Goal: Task Accomplishment & Management: Manage account settings

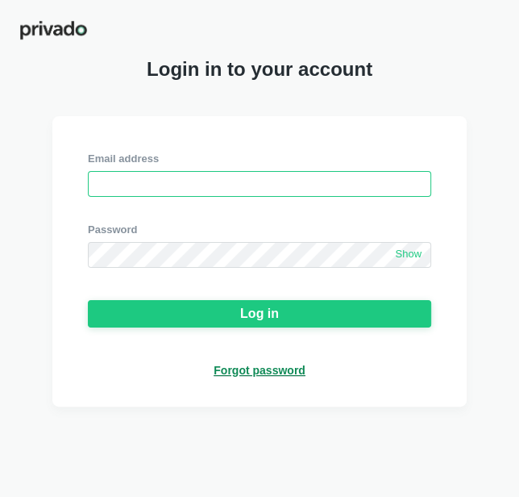
click at [111, 185] on input "email" at bounding box center [259, 184] width 343 height 26
type input "[EMAIL_ADDRESS][DOMAIN_NAME]"
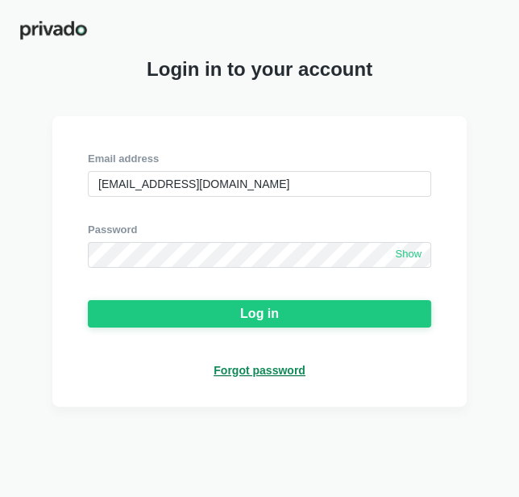
click at [405, 257] on span "Show" at bounding box center [408, 255] width 27 height 14
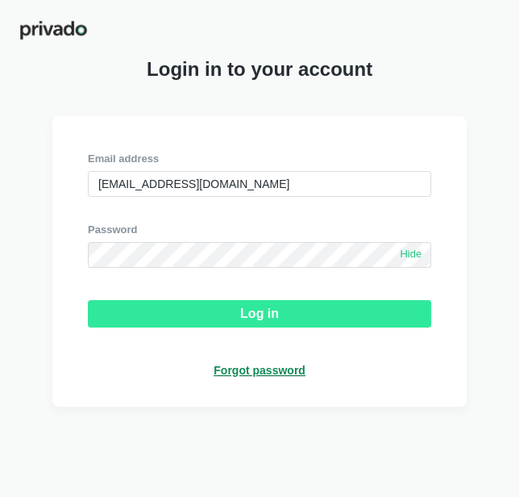
click at [199, 307] on button "Log in" at bounding box center [259, 313] width 343 height 27
click at [227, 312] on button "Log in" at bounding box center [259, 313] width 343 height 27
click at [206, 314] on button "Log in" at bounding box center [259, 313] width 343 height 27
click at [179, 307] on button "Log in" at bounding box center [259, 313] width 343 height 27
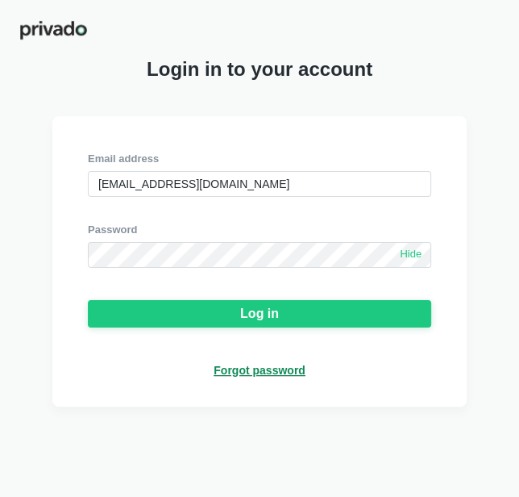
click at [255, 377] on div "Forgot password" at bounding box center [260, 370] width 92 height 15
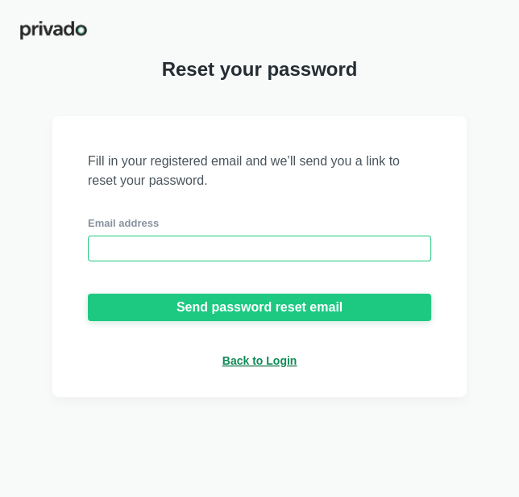
click at [152, 253] on input "email" at bounding box center [259, 248] width 343 height 26
type input "[EMAIL_ADDRESS][DOMAIN_NAME]"
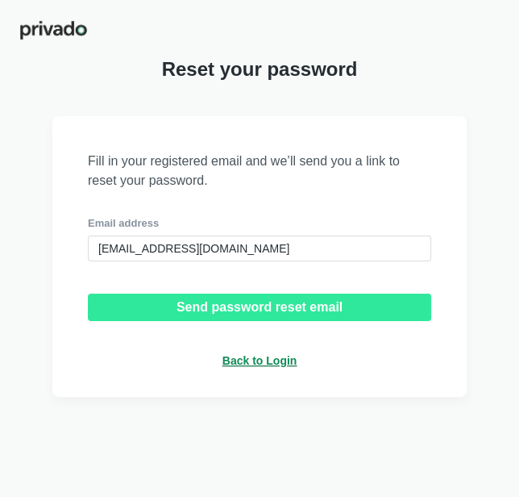
click at [202, 318] on button "Send password reset email" at bounding box center [259, 306] width 343 height 27
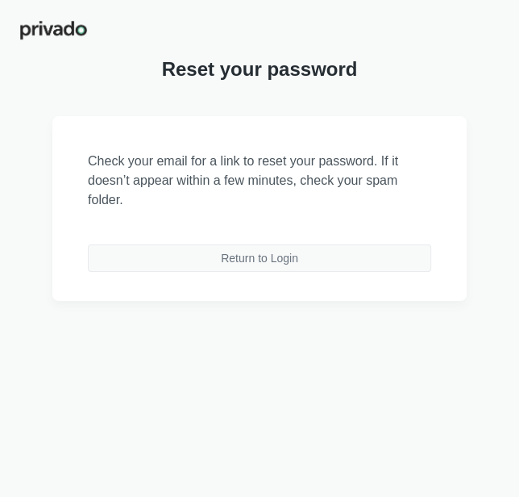
click at [235, 257] on div "Return to Login" at bounding box center [259, 258] width 77 height 15
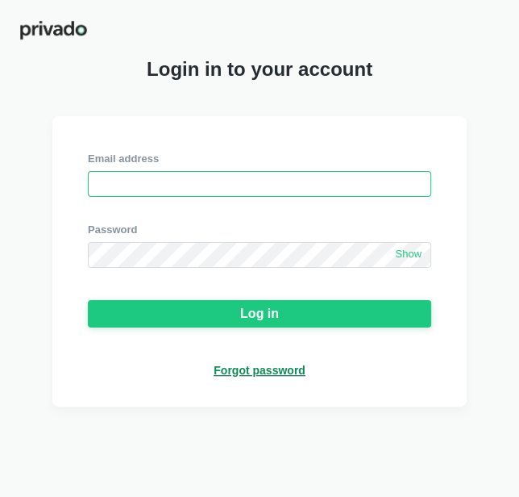
click at [152, 179] on input "email" at bounding box center [259, 184] width 343 height 26
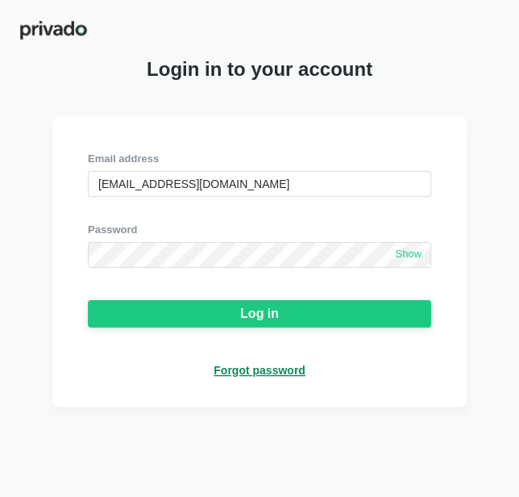
click at [410, 258] on span "Show" at bounding box center [408, 255] width 27 height 14
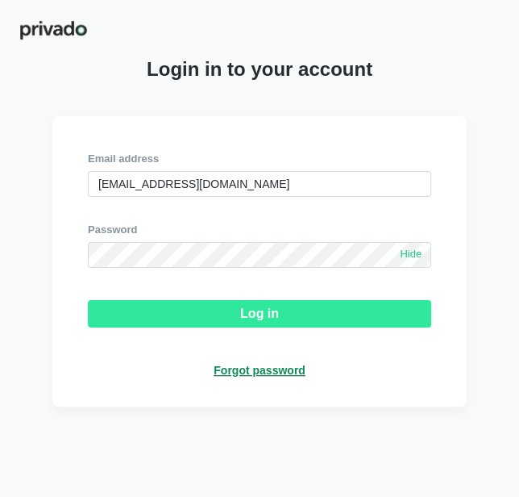
click at [277, 307] on div "Log in" at bounding box center [259, 313] width 39 height 15
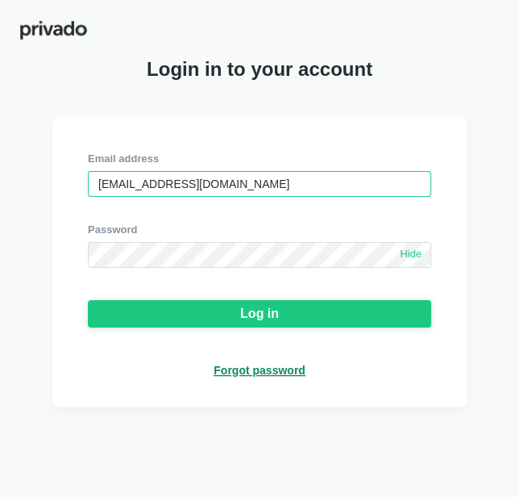
click at [102, 184] on input "[EMAIL_ADDRESS][DOMAIN_NAME]" at bounding box center [259, 184] width 343 height 26
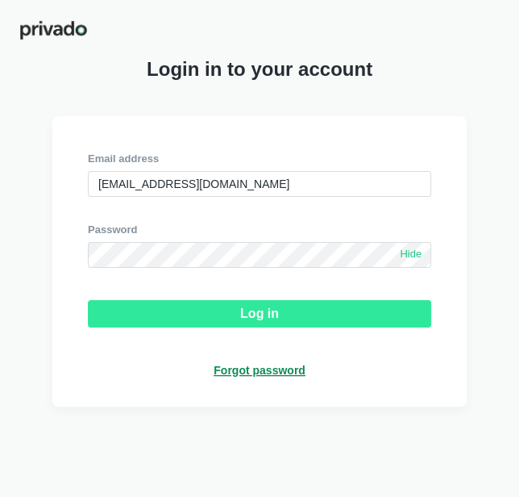
click at [194, 322] on button "Log in" at bounding box center [259, 313] width 343 height 27
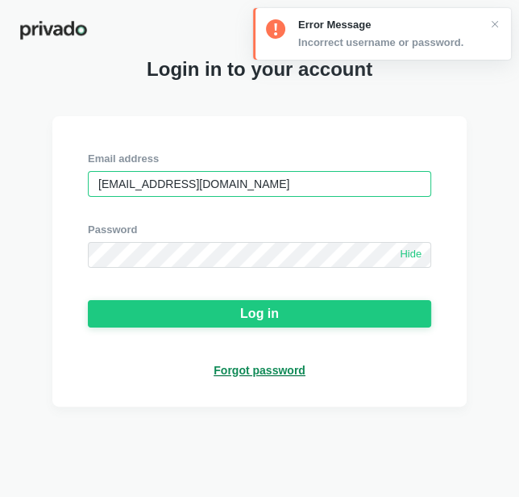
click at [242, 184] on input "[EMAIL_ADDRESS][DOMAIN_NAME]" at bounding box center [259, 184] width 343 height 26
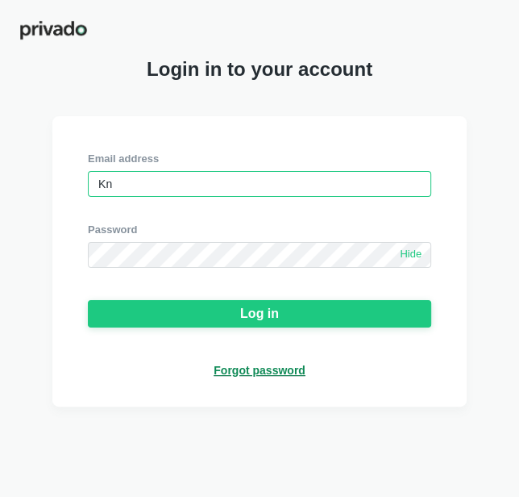
type input "K"
click at [242, 184] on input "email" at bounding box center [259, 184] width 343 height 26
type input "[EMAIL_ADDRESS][DOMAIN_NAME]"
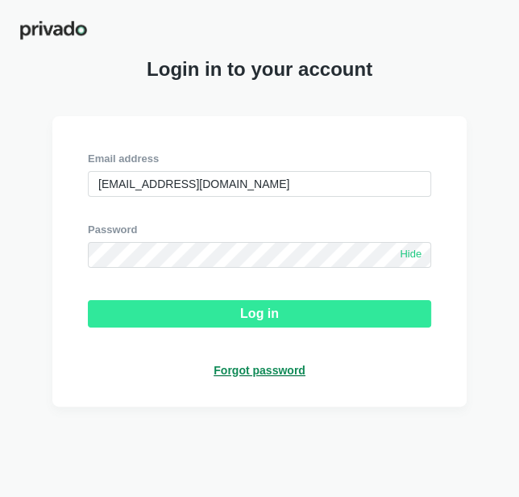
click at [226, 311] on button "Log in" at bounding box center [259, 313] width 343 height 27
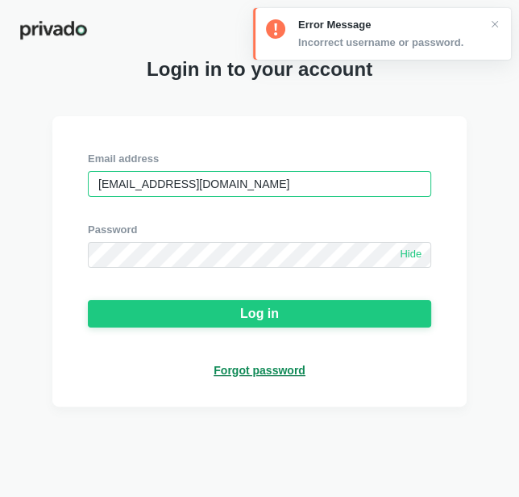
click at [216, 187] on input "[EMAIL_ADDRESS][DOMAIN_NAME]" at bounding box center [259, 184] width 343 height 26
